Goal: Find specific page/section: Find specific page/section

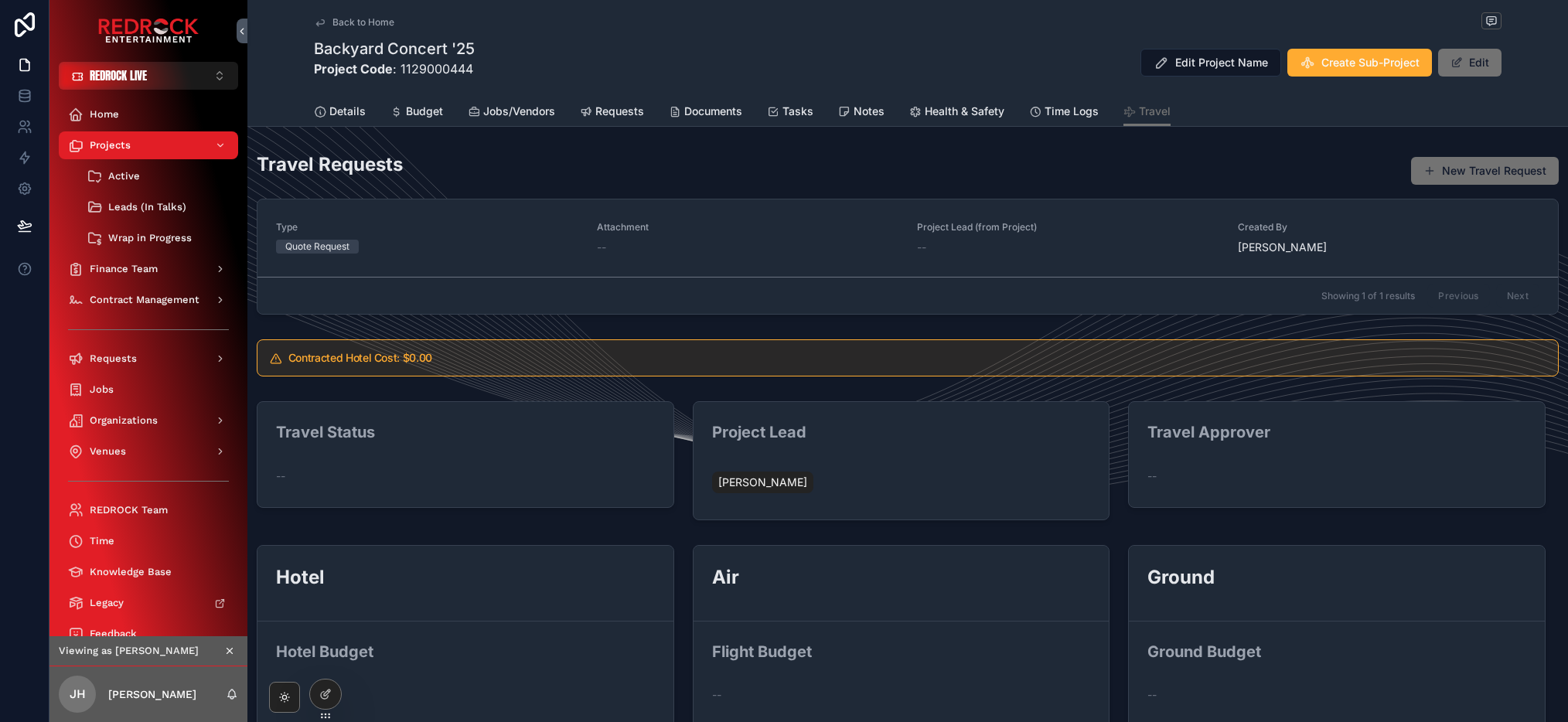
click at [234, 648] on icon "scrollable content" at bounding box center [230, 651] width 11 height 11
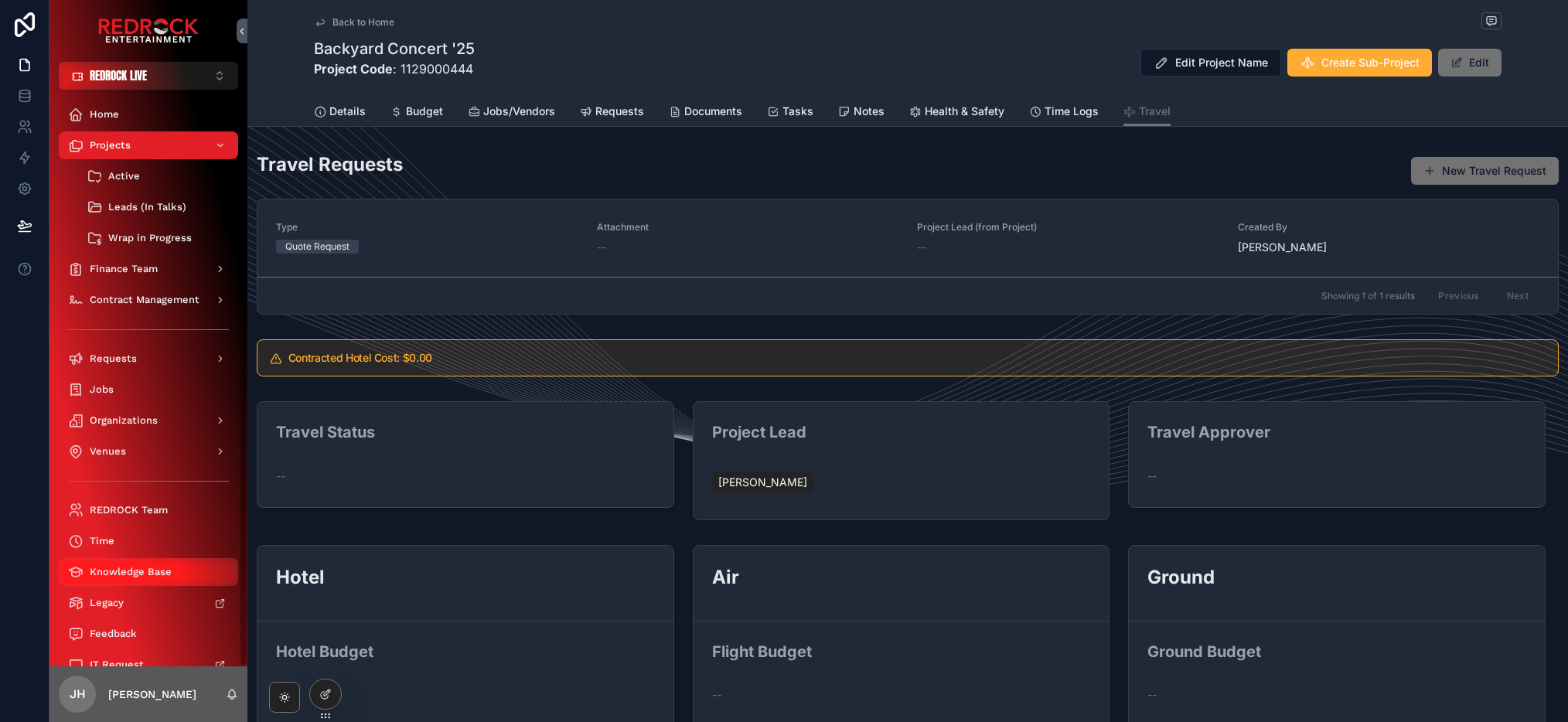
scroll to position [33, 0]
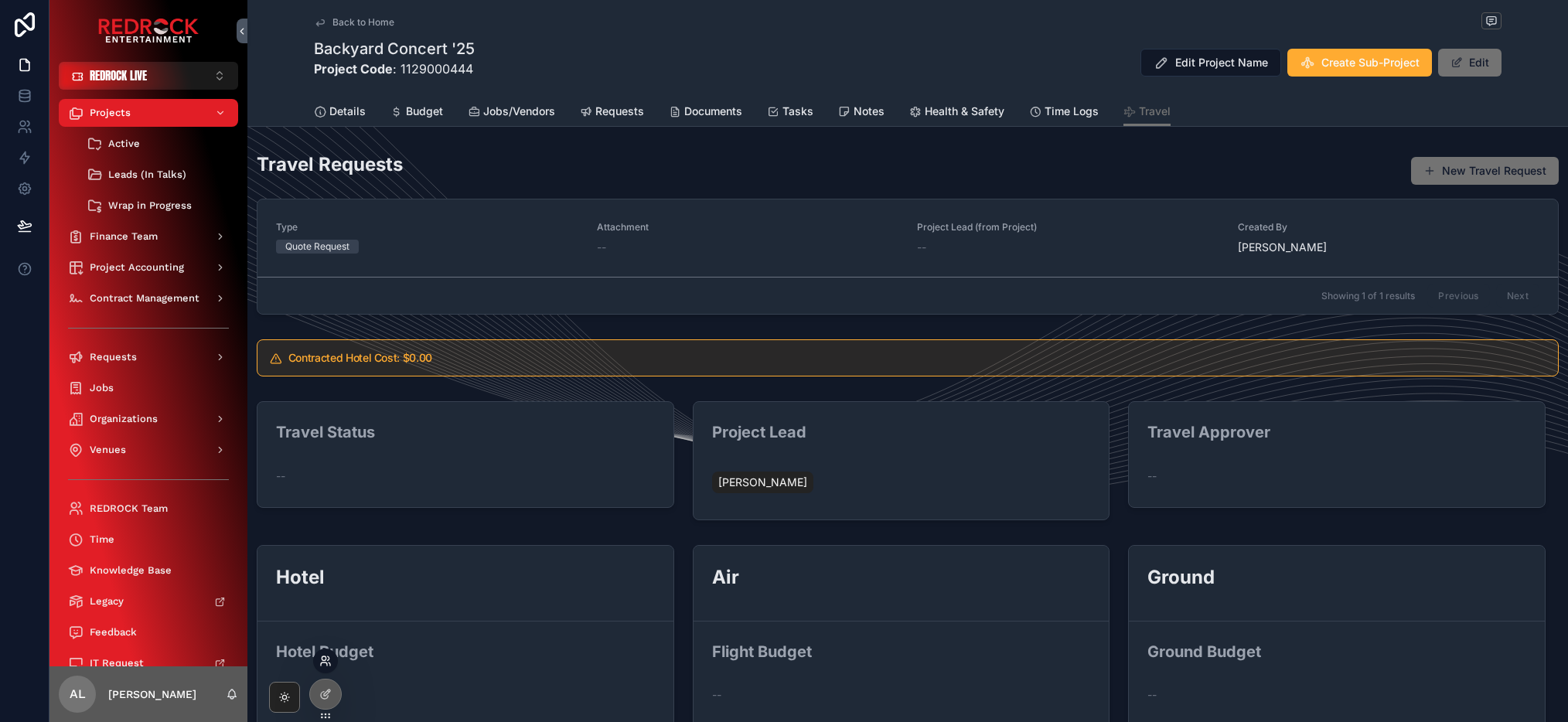
click at [326, 662] on icon at bounding box center [323, 663] width 7 height 3
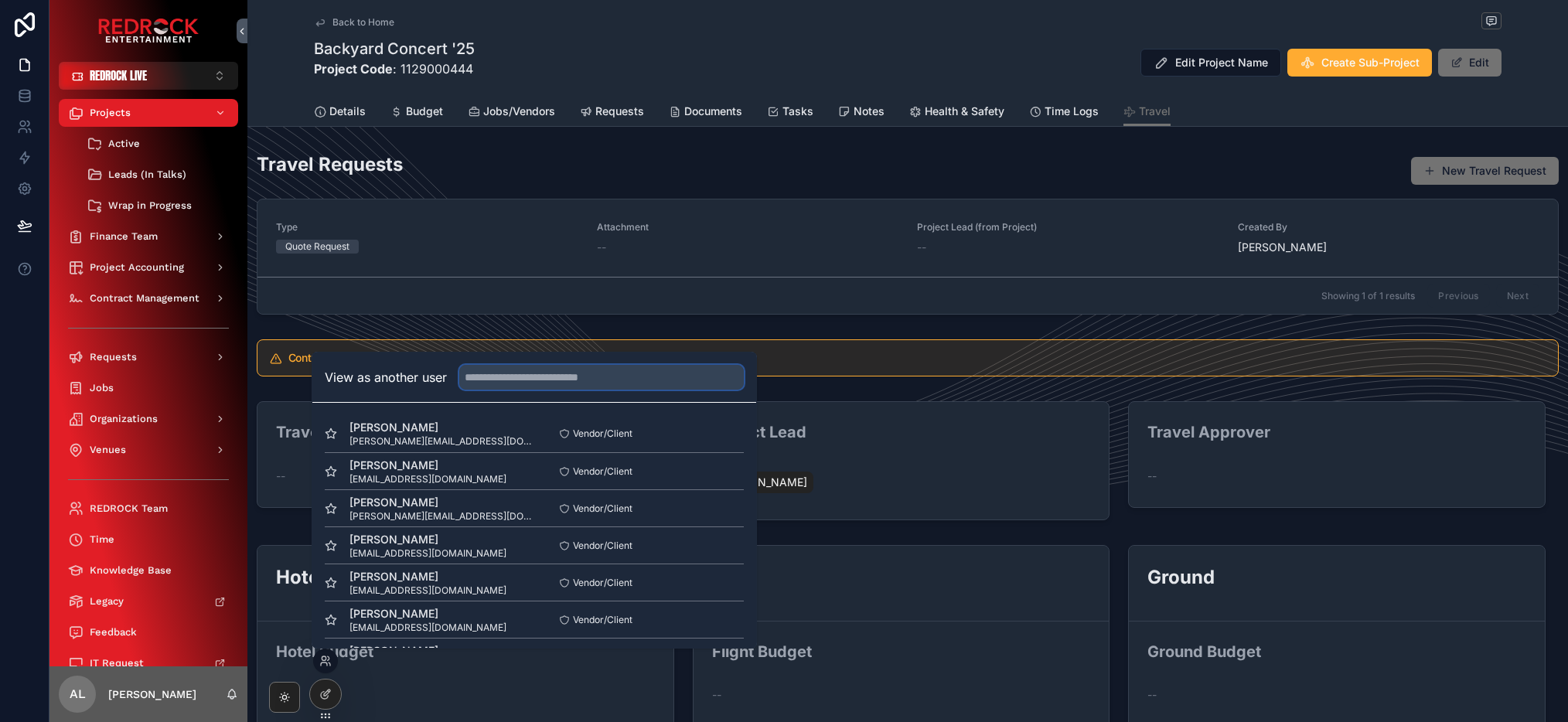
click at [602, 375] on input "text" at bounding box center [602, 377] width 285 height 24
type input "**"
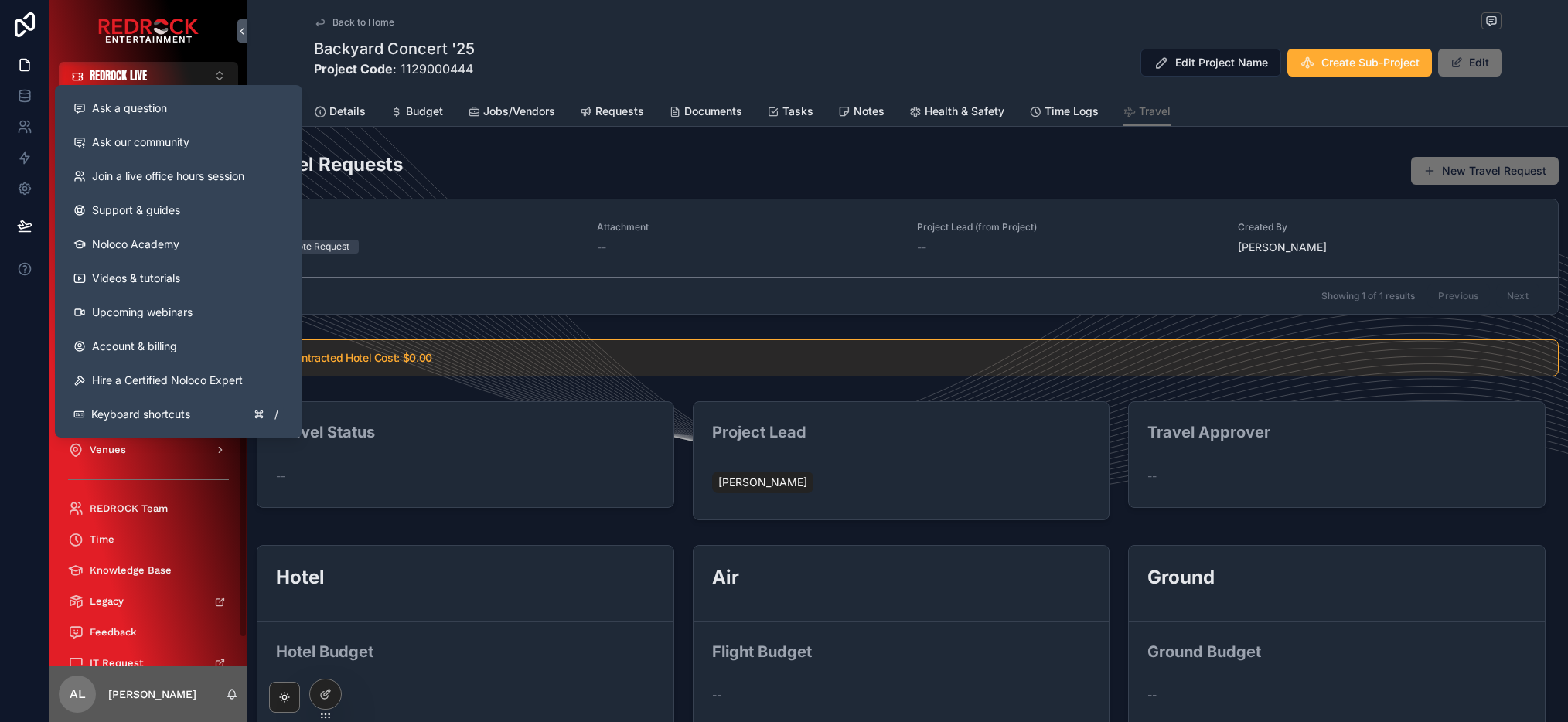
click at [21, 388] on div at bounding box center [24, 361] width 50 height 722
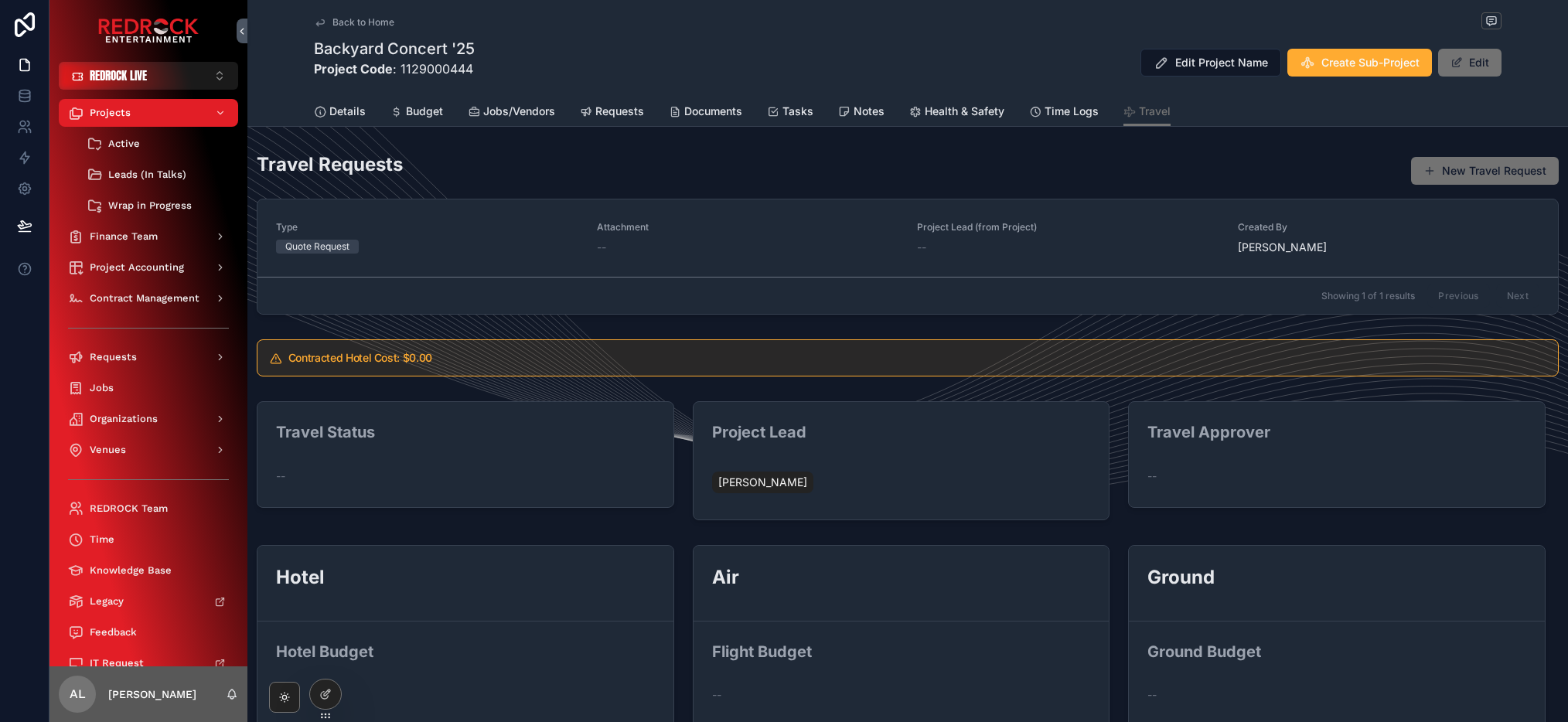
click at [7, 402] on div at bounding box center [24, 361] width 50 height 722
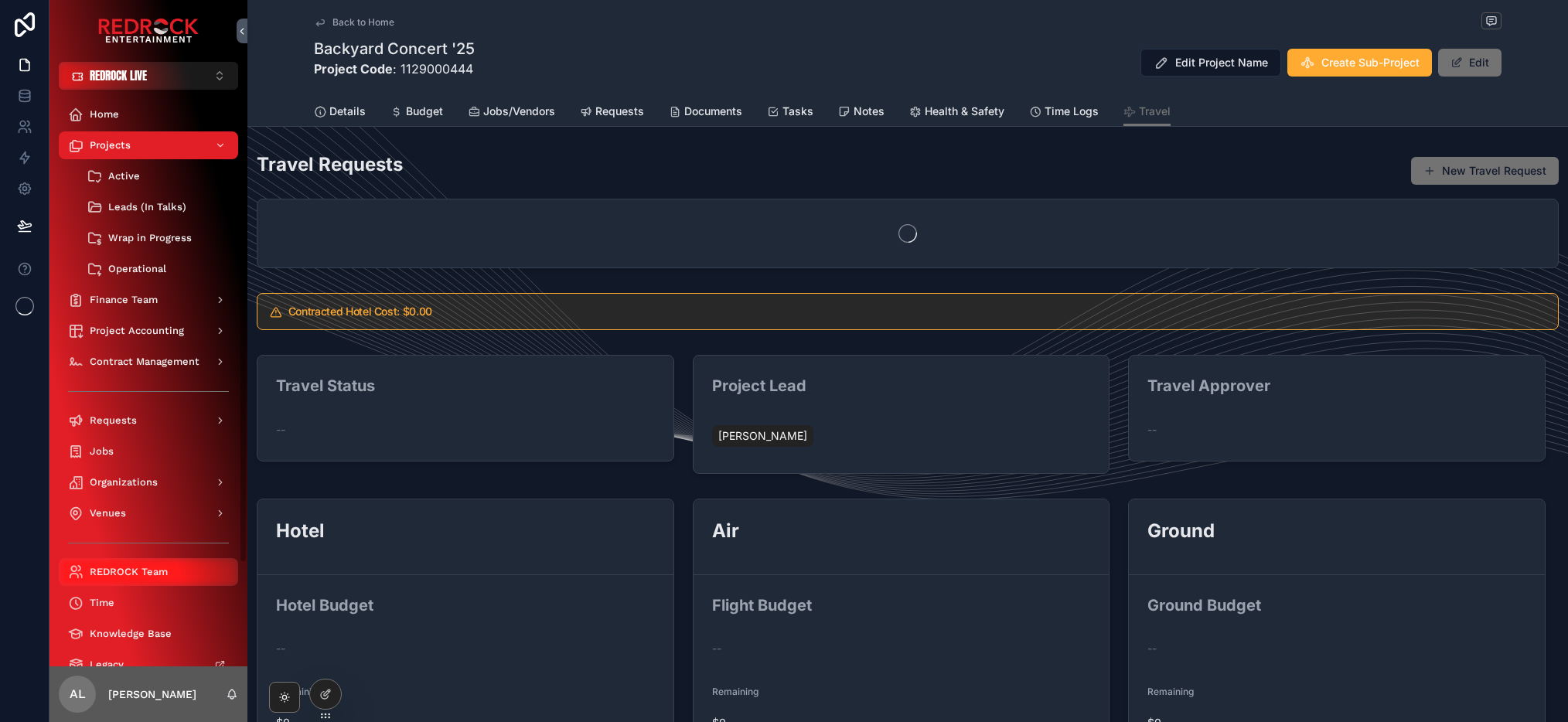
scroll to position [125, 0]
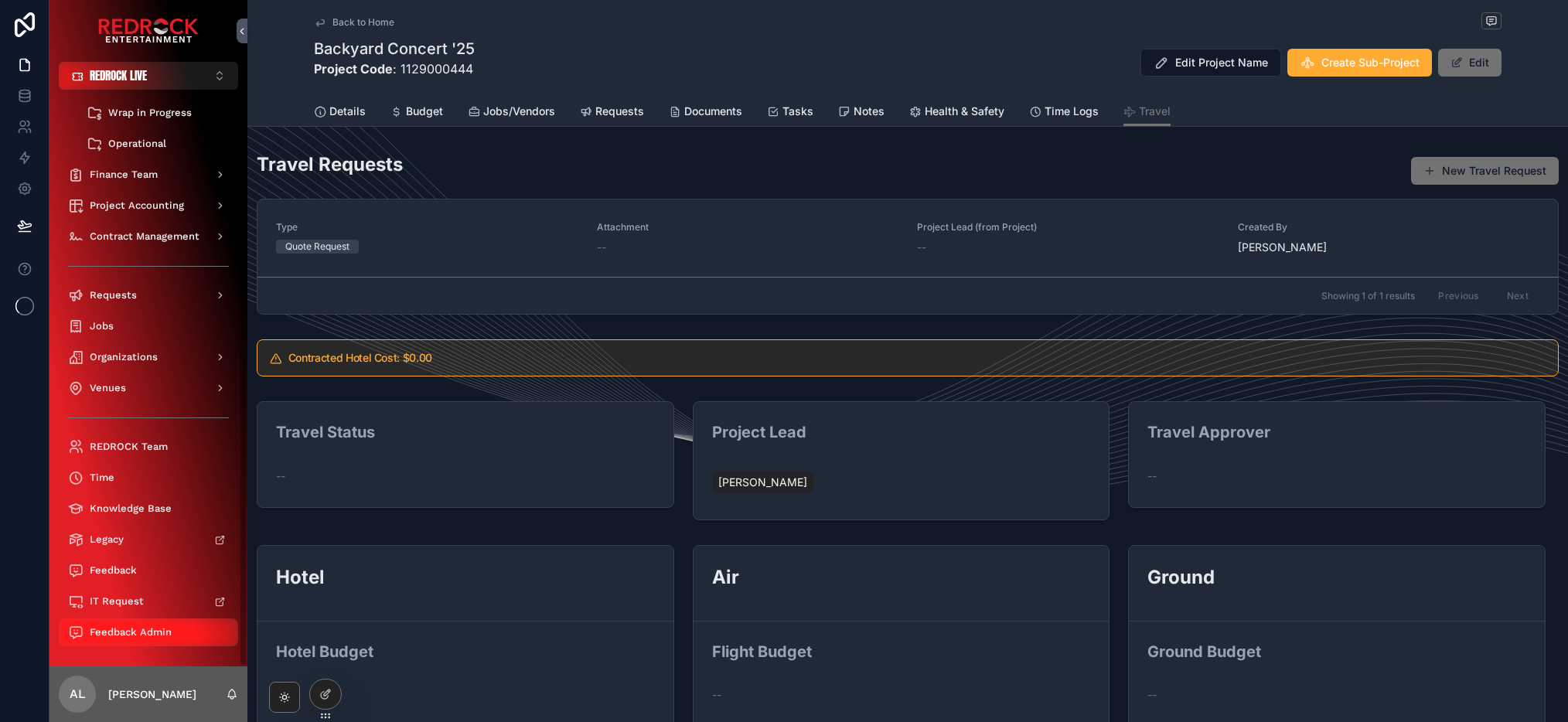
click at [133, 632] on span "Feedback Admin" at bounding box center [131, 631] width 82 height 12
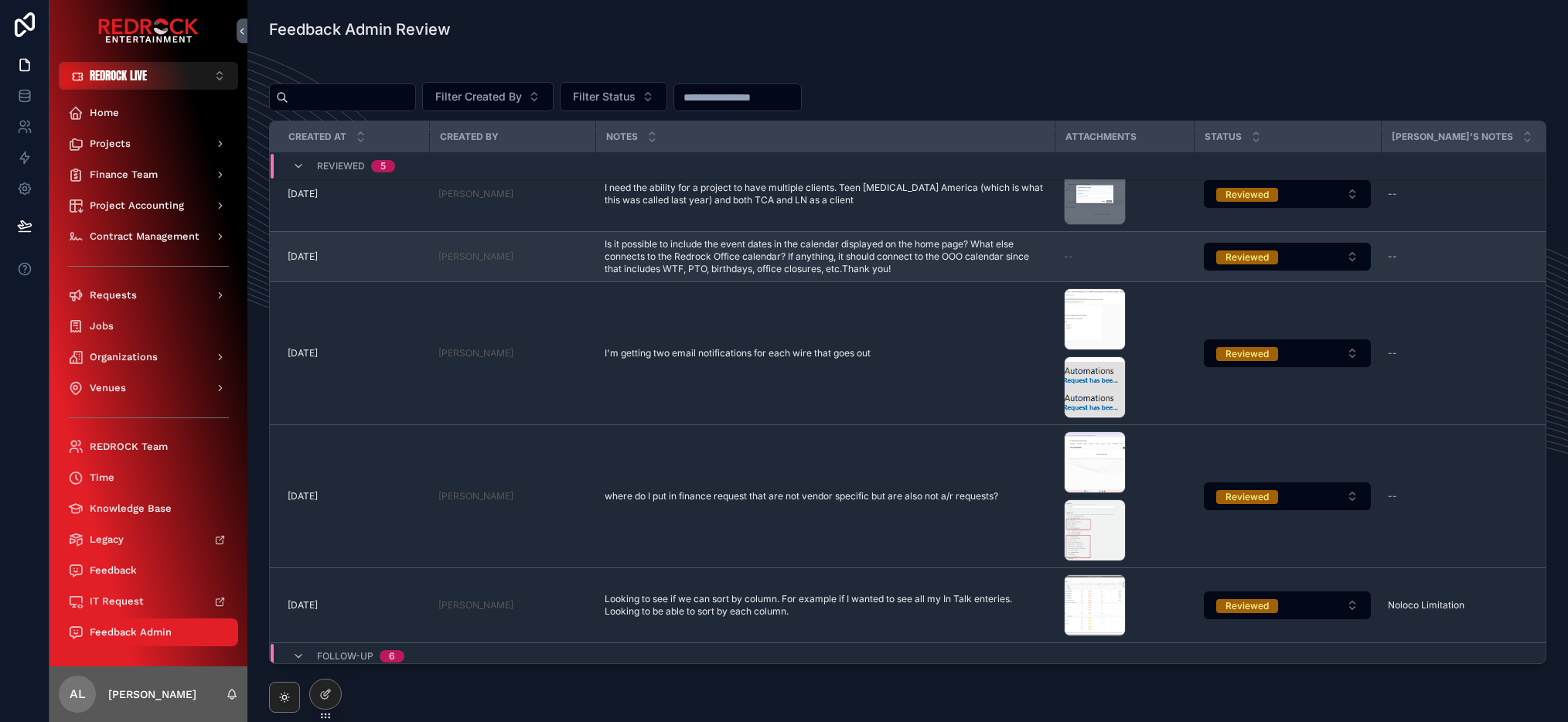
scroll to position [0, 1]
